Goal: Task Accomplishment & Management: Manage account settings

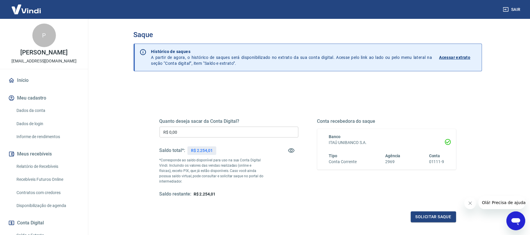
click at [199, 133] on input "R$ 0,00" at bounding box center [228, 131] width 139 height 11
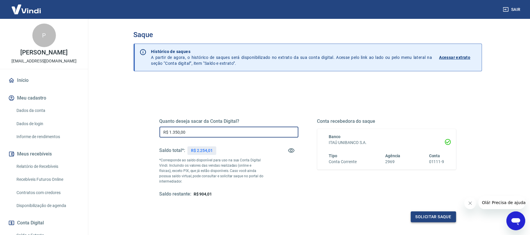
type input "R$ 1.350,00"
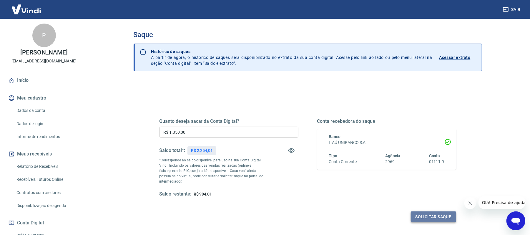
click at [423, 218] on button "Solicitar saque" at bounding box center [433, 216] width 45 height 11
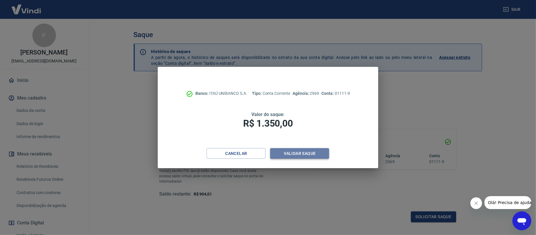
click at [298, 148] on button "Validar saque" at bounding box center [299, 153] width 59 height 11
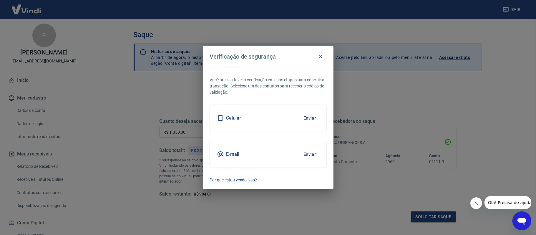
click at [309, 118] on button "Enviar" at bounding box center [309, 118] width 19 height 12
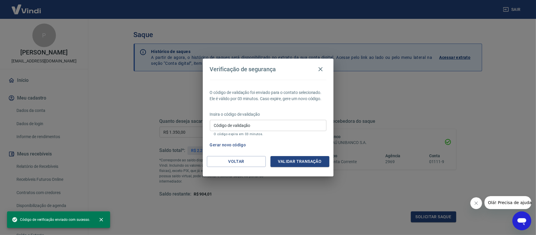
click at [276, 124] on input "Código de validação" at bounding box center [268, 125] width 116 height 11
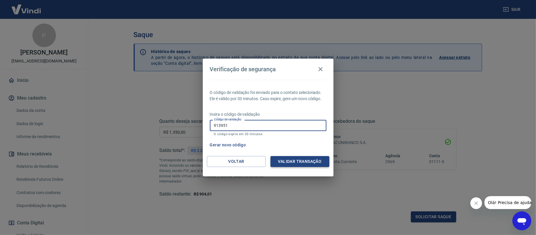
type input "913951"
click at [299, 159] on button "Validar transação" at bounding box center [299, 161] width 59 height 11
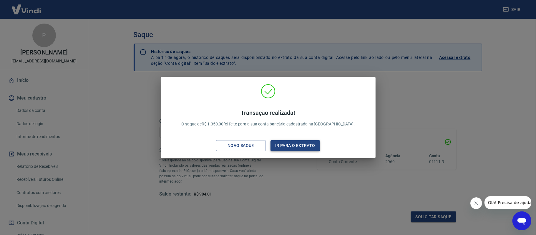
click at [311, 144] on button "Ir para o extrato" at bounding box center [295, 145] width 50 height 11
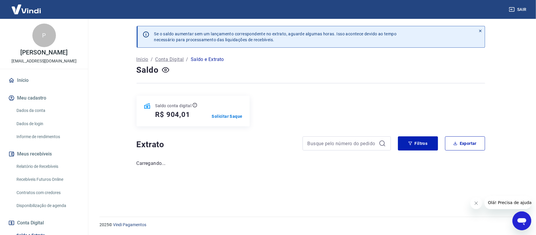
click at [524, 9] on button "Sair" at bounding box center [517, 9] width 21 height 11
